Goal: Task Accomplishment & Management: Complete application form

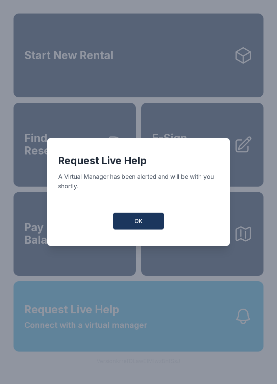
click at [146, 224] on button "OK" at bounding box center [138, 221] width 51 height 17
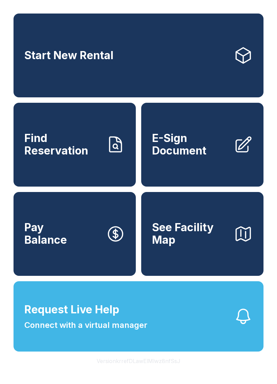
click at [147, 312] on button "Request Live Help Connect with a virtual manager" at bounding box center [139, 316] width 250 height 70
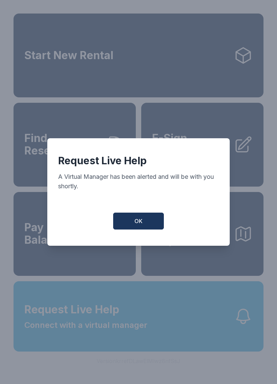
click at [152, 230] on button "OK" at bounding box center [138, 221] width 51 height 17
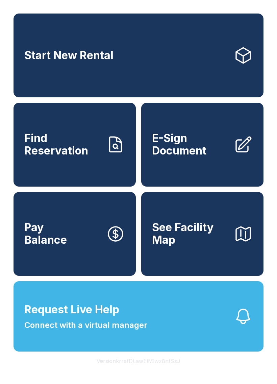
click at [157, 330] on button "Request Live Help Connect with a virtual manager" at bounding box center [139, 316] width 250 height 70
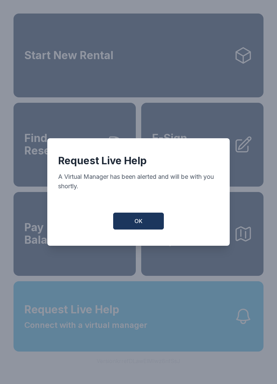
click at [142, 229] on button "OK" at bounding box center [138, 221] width 51 height 17
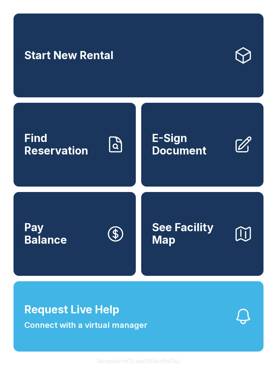
click at [142, 229] on button "See Facility Map" at bounding box center [202, 234] width 122 height 84
click at [246, 241] on icon "button" at bounding box center [243, 234] width 14 height 14
click at [71, 148] on span "Find Reservation" at bounding box center [62, 144] width 76 height 25
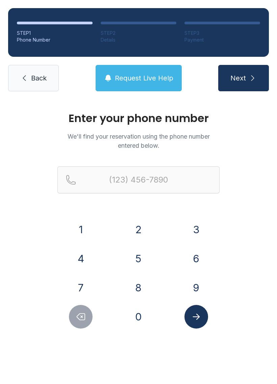
click at [147, 287] on button "8" at bounding box center [139, 288] width 24 height 24
click at [201, 251] on button "6" at bounding box center [197, 259] width 24 height 24
click at [198, 214] on div "(86" at bounding box center [139, 190] width 162 height 49
click at [200, 220] on button "3" at bounding box center [197, 230] width 24 height 24
click at [85, 258] on button "4" at bounding box center [81, 259] width 24 height 24
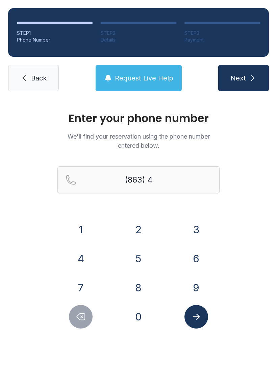
click at [85, 258] on button "4" at bounding box center [81, 259] width 24 height 24
click at [148, 253] on button "5" at bounding box center [139, 259] width 24 height 24
click at [82, 221] on button "1" at bounding box center [81, 230] width 24 height 24
click at [195, 225] on button "3" at bounding box center [197, 230] width 24 height 24
click at [193, 269] on button "6" at bounding box center [197, 259] width 24 height 24
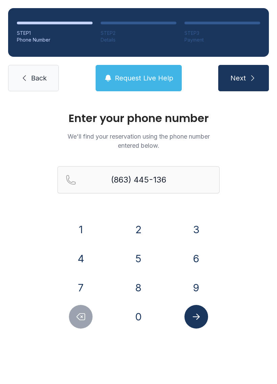
click at [137, 228] on button "2" at bounding box center [139, 230] width 24 height 24
type input "[PHONE_NUMBER]"
click at [202, 318] on button "Submit lookup form" at bounding box center [197, 317] width 24 height 24
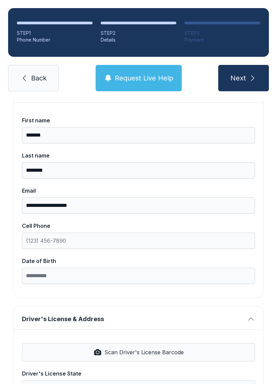
scroll to position [69, 0]
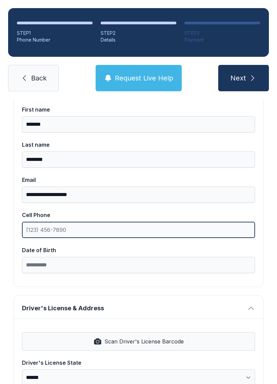
click at [81, 228] on input "Cell Phone" at bounding box center [138, 230] width 233 height 16
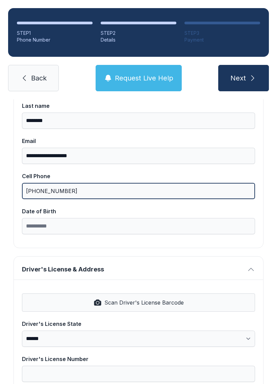
scroll to position [130, 0]
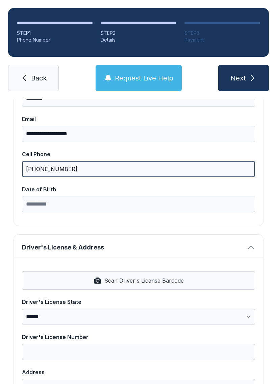
type input "[PHONE_NUMBER]"
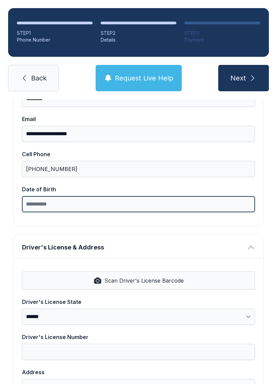
click at [78, 203] on input "Date of Birth" at bounding box center [138, 204] width 233 height 16
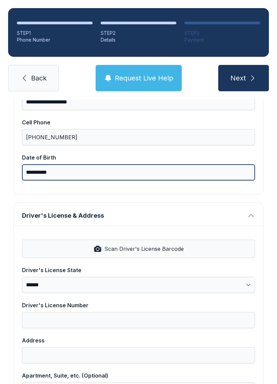
scroll to position [161, 0]
type input "**********"
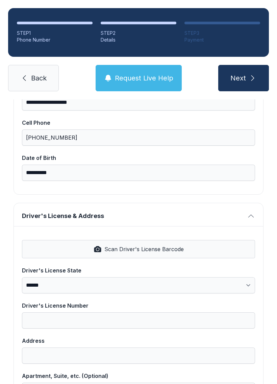
click at [254, 225] on button "Driver's License & Address" at bounding box center [139, 214] width 250 height 23
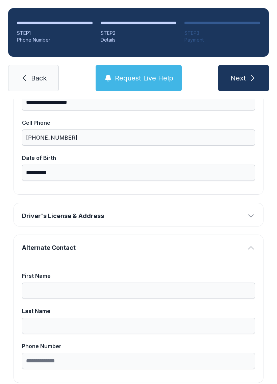
click at [147, 216] on span "Driver's License & Address" at bounding box center [133, 215] width 223 height 9
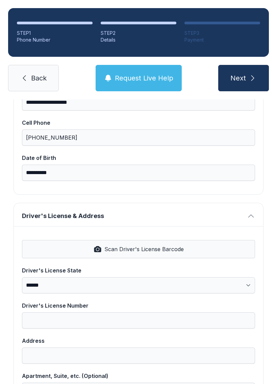
click at [132, 248] on span "Scan Driver's License Barcode" at bounding box center [144, 249] width 79 height 8
select select "**"
type input "**********"
type input "********"
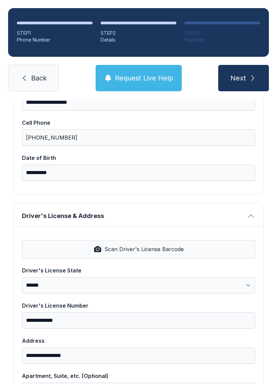
select select "**"
type input "*****"
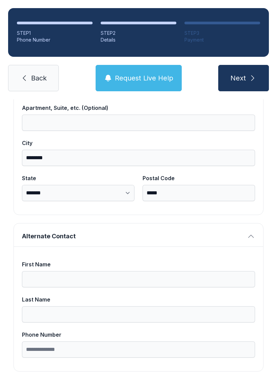
scroll to position [429, 0]
click at [251, 231] on button "Alternate Contact" at bounding box center [139, 235] width 250 height 23
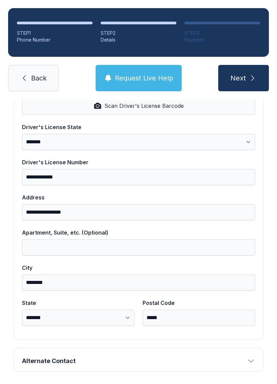
scroll to position [304, 0]
click at [248, 79] on button "Next" at bounding box center [244, 78] width 51 height 26
click at [245, 72] on button "Next" at bounding box center [244, 78] width 51 height 26
click at [244, 76] on span "Next" at bounding box center [239, 77] width 16 height 9
click at [254, 358] on icon "button" at bounding box center [251, 362] width 8 height 8
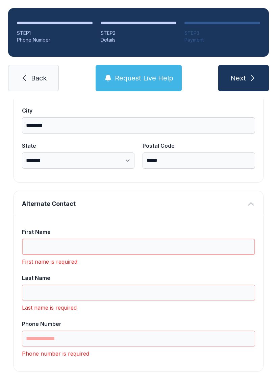
click at [74, 249] on input "First Name" at bounding box center [138, 247] width 233 height 16
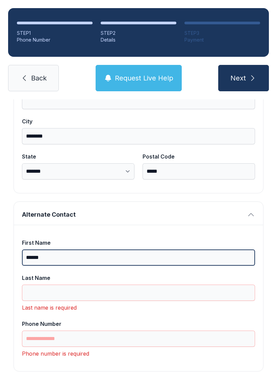
scroll to position [451, 0]
type input "******"
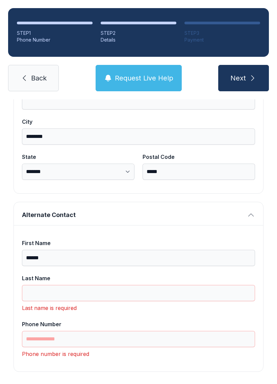
click at [128, 230] on div "First Name ****** Last Name Last name is required Phone Number Phone number is …" at bounding box center [139, 298] width 250 height 146
click at [78, 289] on input "Last Name" at bounding box center [138, 293] width 233 height 16
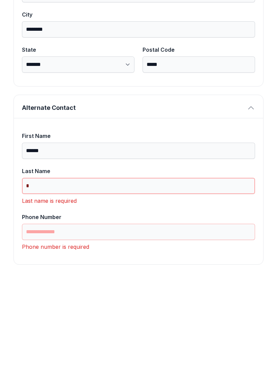
scroll to position [440, 0]
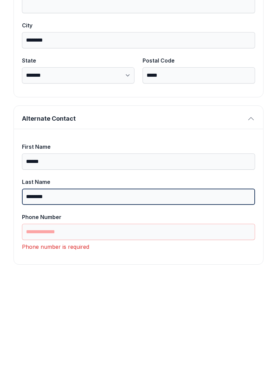
type input "********"
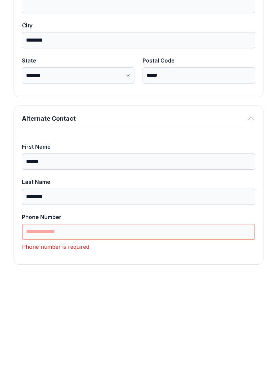
click at [75, 331] on input "Phone Number" at bounding box center [138, 339] width 233 height 16
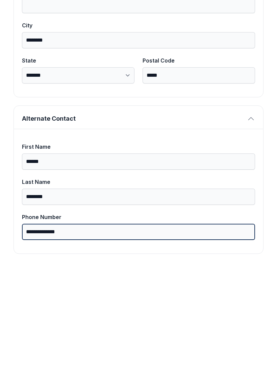
scroll to position [429, 0]
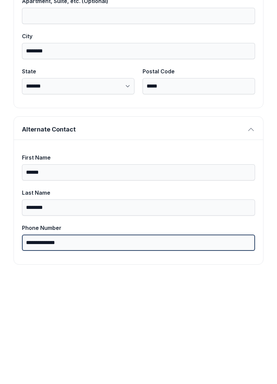
type input "**********"
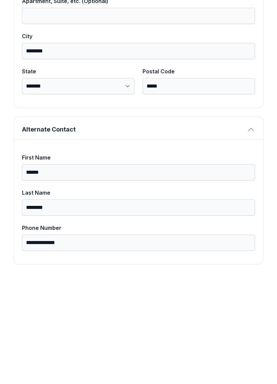
click at [197, 247] on div "**********" at bounding box center [139, 309] width 250 height 125
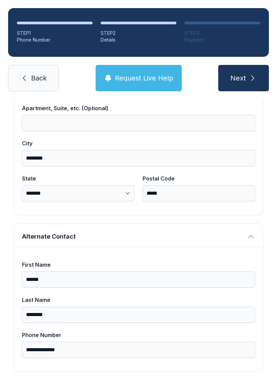
click at [245, 73] on span "Next" at bounding box center [239, 77] width 16 height 9
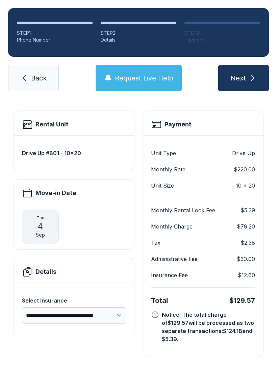
scroll to position [4, 0]
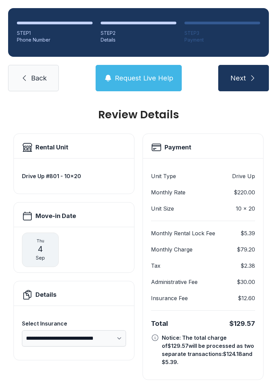
click at [141, 73] on span "Request Live Help" at bounding box center [144, 77] width 59 height 9
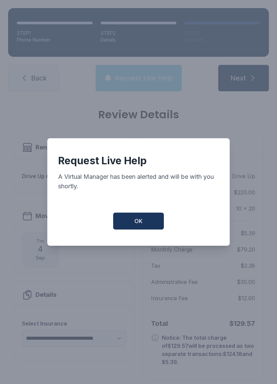
click at [143, 217] on button "OK" at bounding box center [138, 221] width 51 height 17
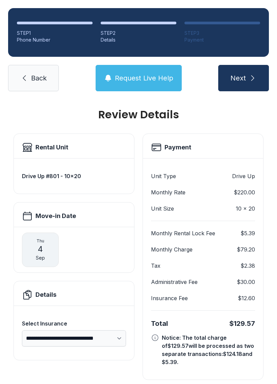
click at [33, 73] on span "Back" at bounding box center [39, 77] width 16 height 9
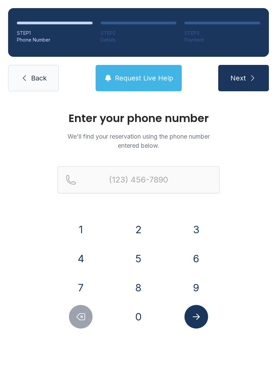
click at [36, 76] on span "Back" at bounding box center [39, 77] width 16 height 9
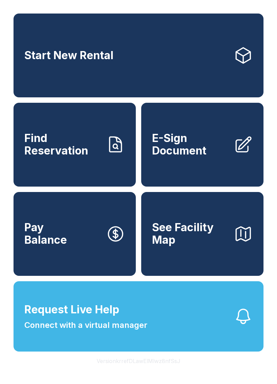
click at [196, 165] on link "E-Sign Document" at bounding box center [202, 145] width 122 height 84
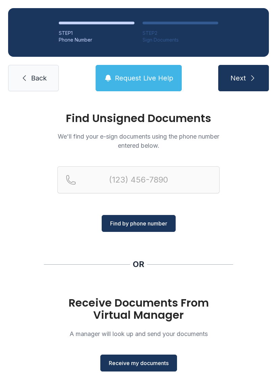
click at [158, 365] on span "Receive my documents" at bounding box center [139, 363] width 60 height 8
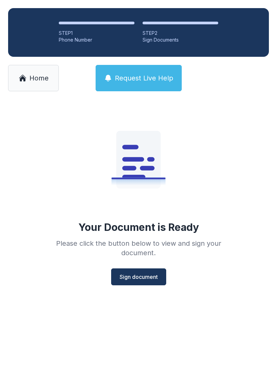
click at [138, 280] on span "Sign document" at bounding box center [139, 277] width 38 height 8
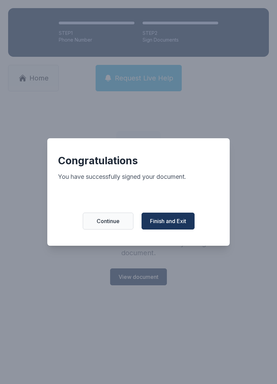
click at [165, 225] on span "Finish and Exit" at bounding box center [168, 221] width 36 height 8
